Goal: Check status: Check status

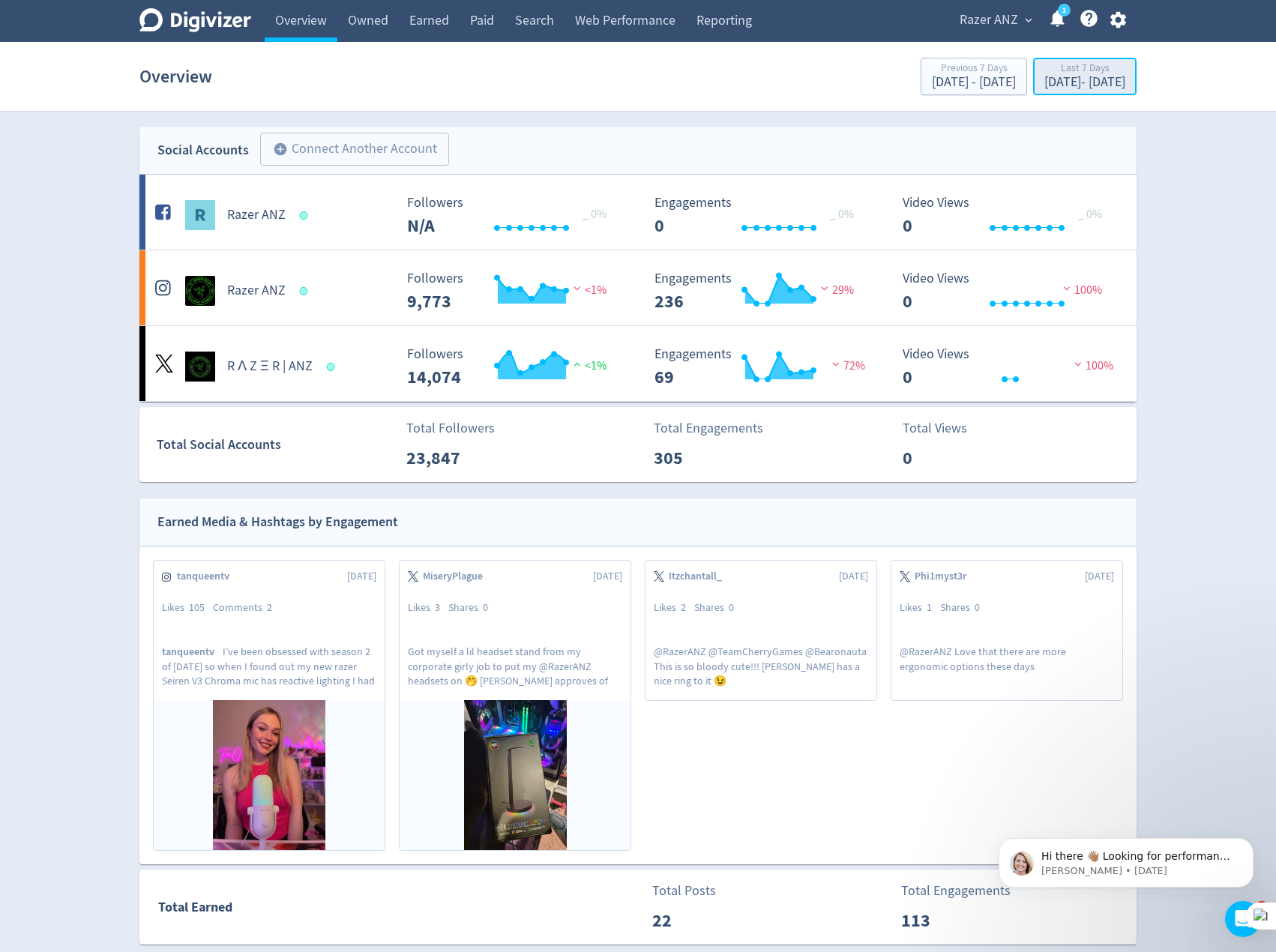
click at [1044, 85] on div "[DATE] - [DATE]" at bounding box center [1084, 82] width 81 height 14
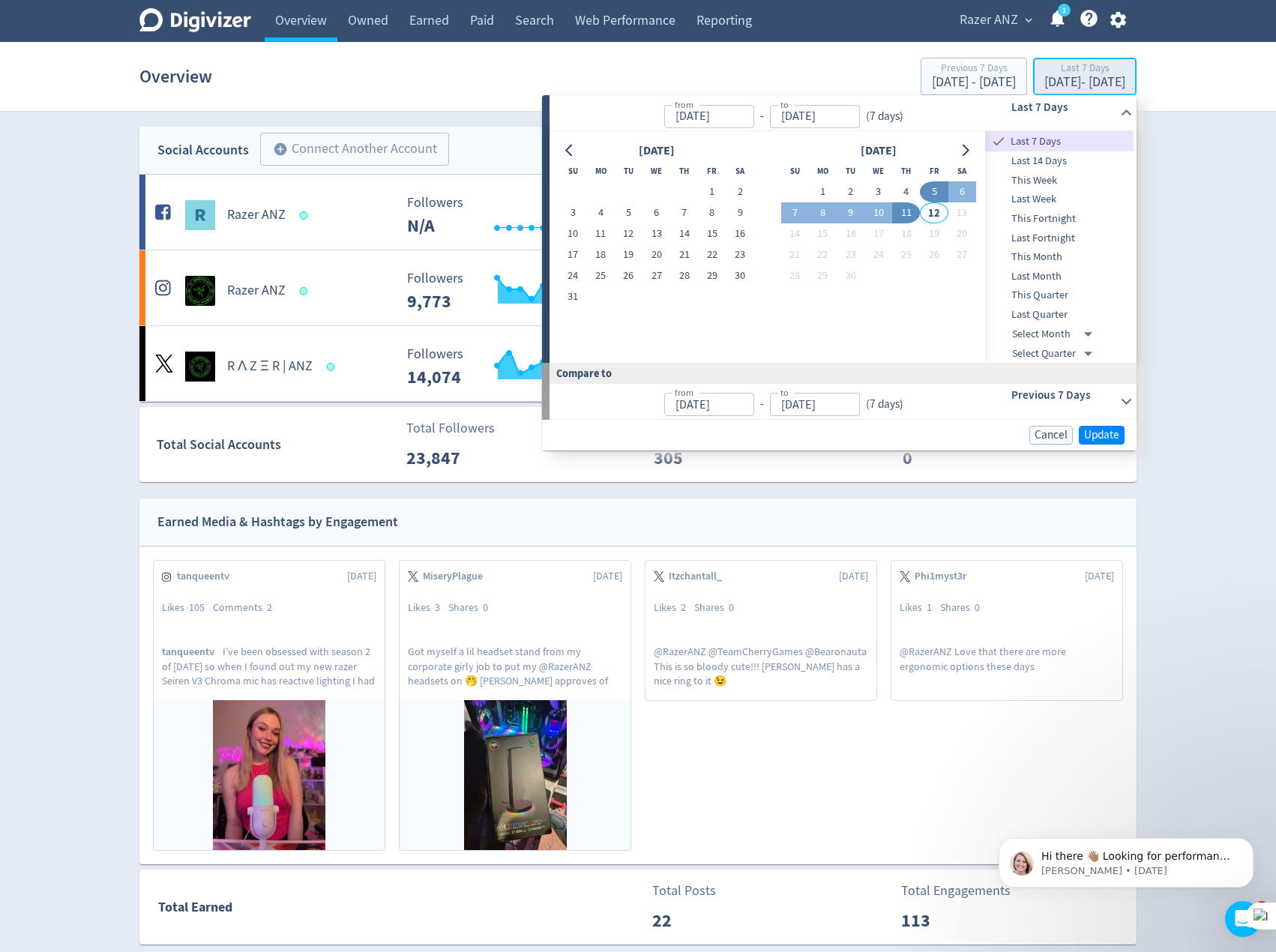
type input "[DATE]"
click at [1067, 296] on span "This Quarter" at bounding box center [1059, 296] width 149 height 16
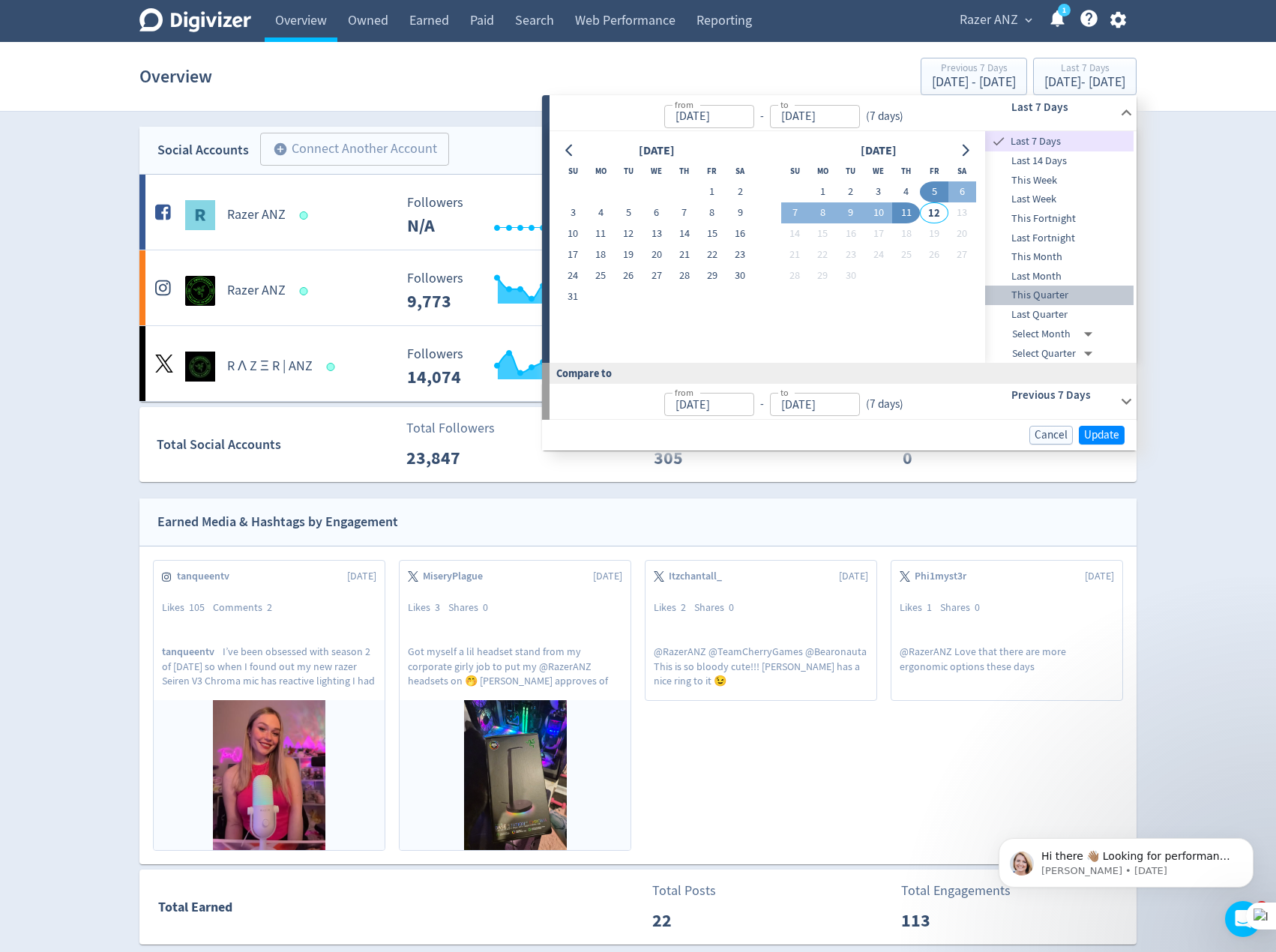
type input "[DATE]"
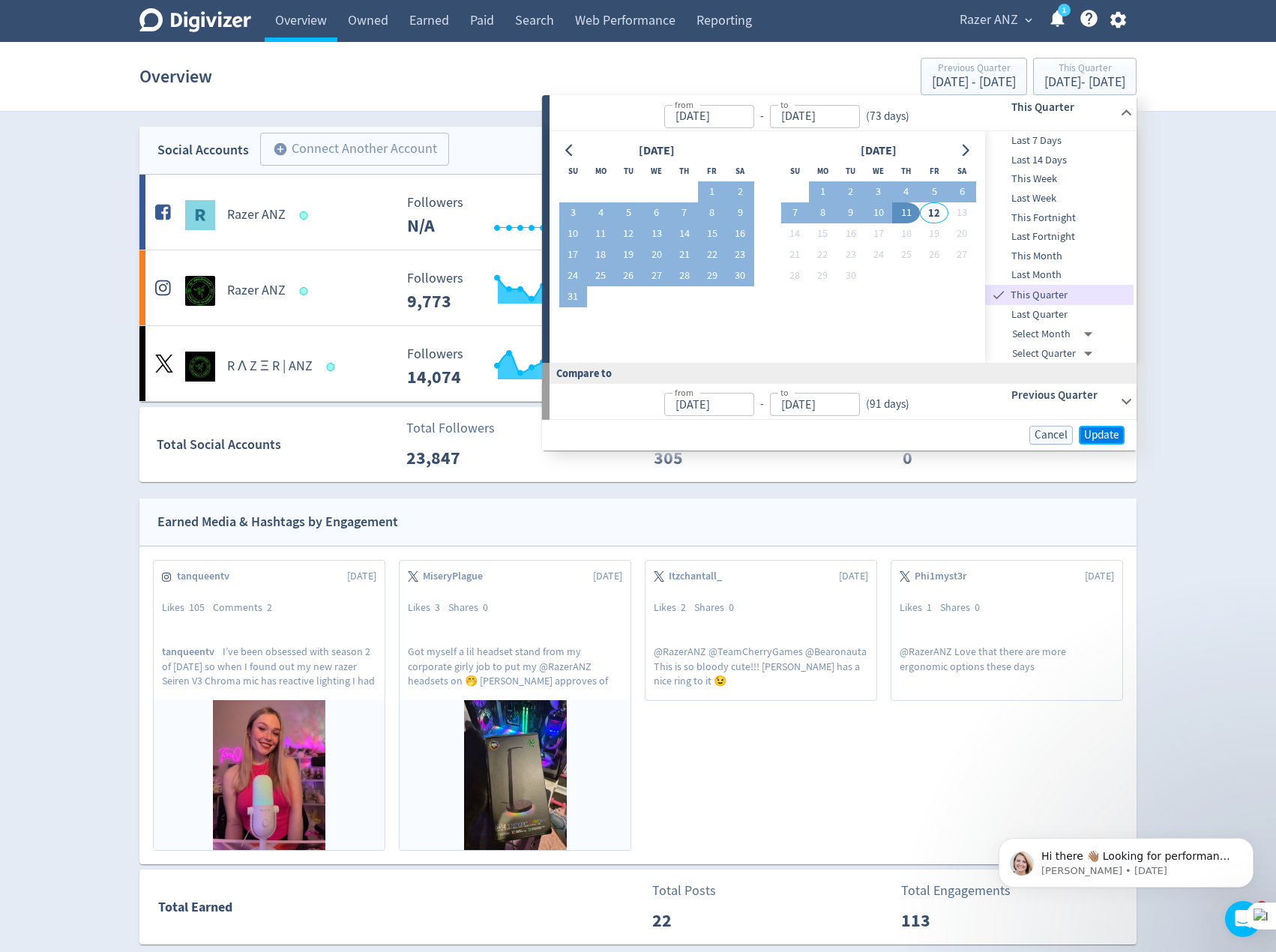
click at [1101, 436] on span "Update" at bounding box center [1101, 435] width 35 height 11
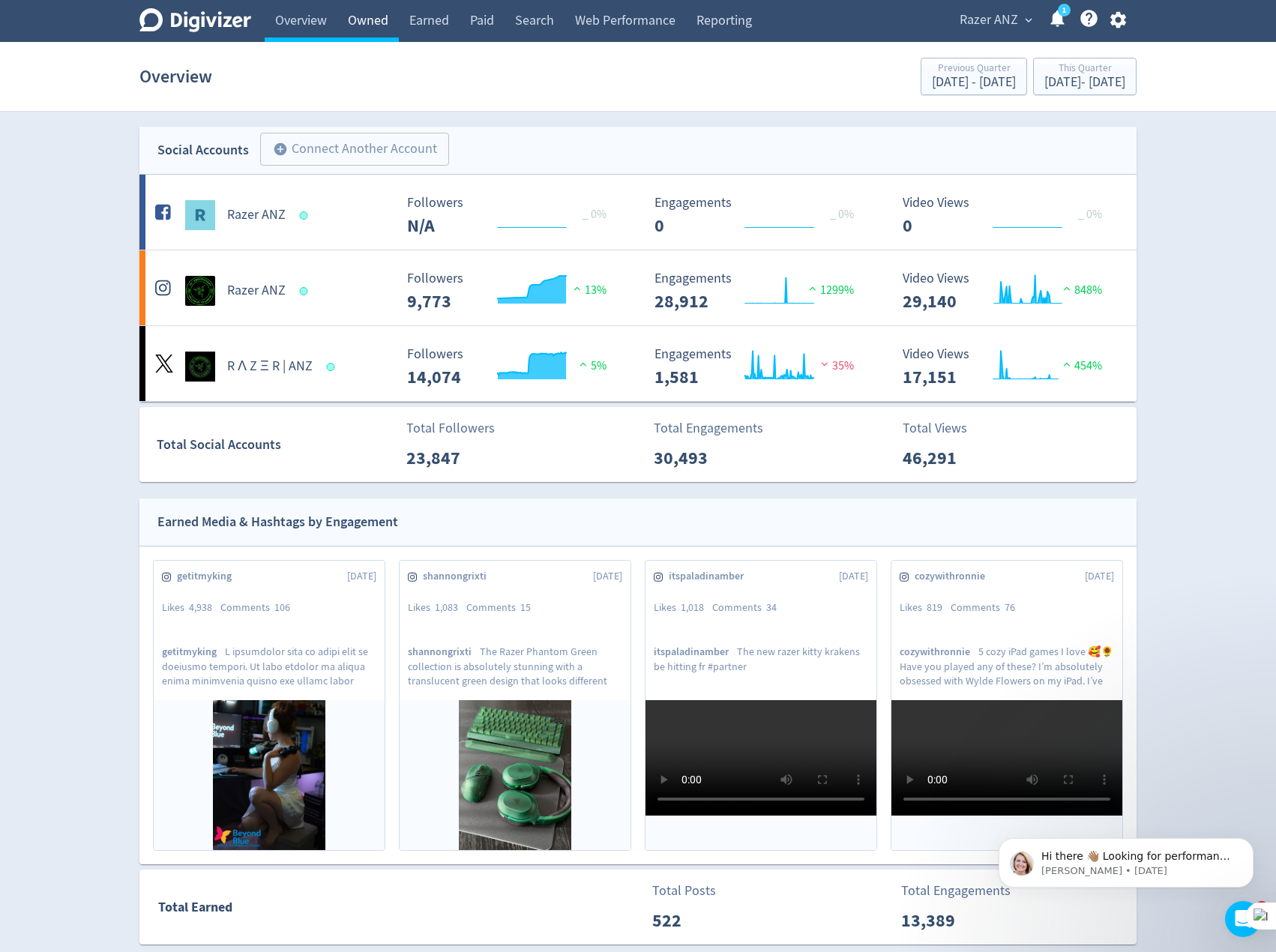
click at [377, 28] on link "Owned" at bounding box center [368, 21] width 62 height 42
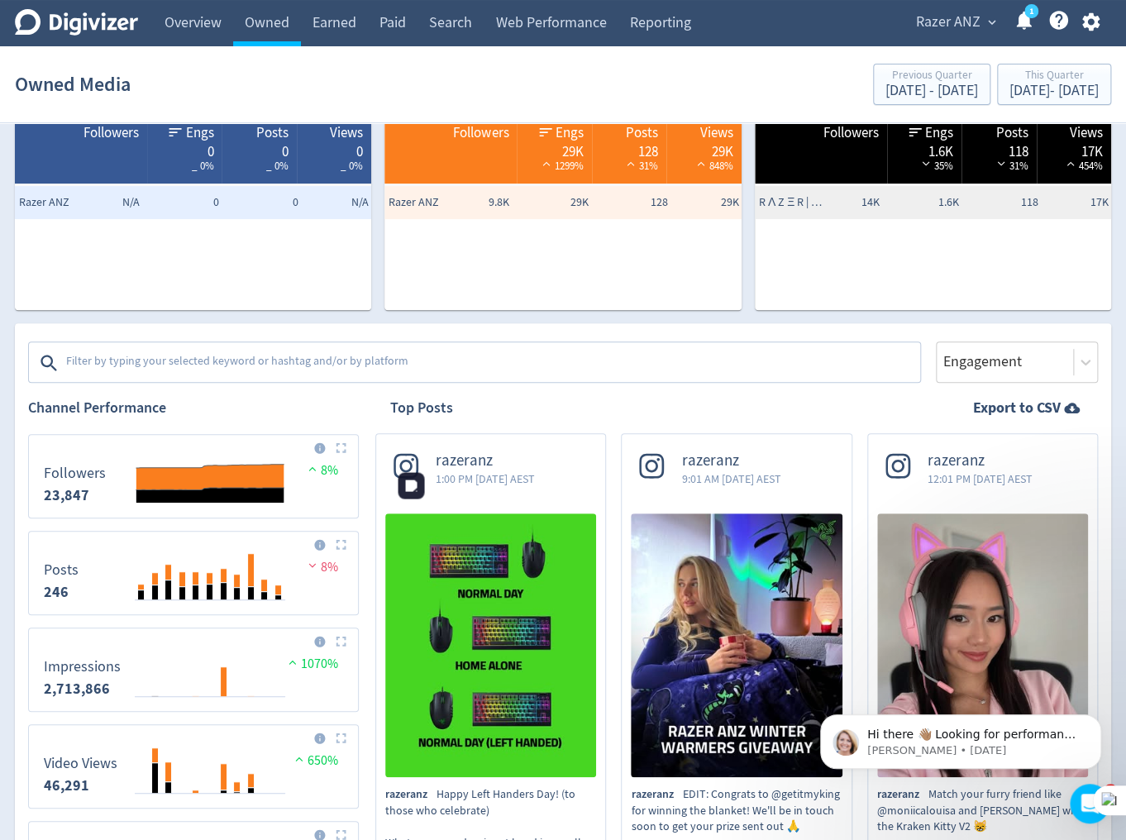
scroll to position [66, 0]
